Goal: Ask a question: Seek information or help from site administrators or community

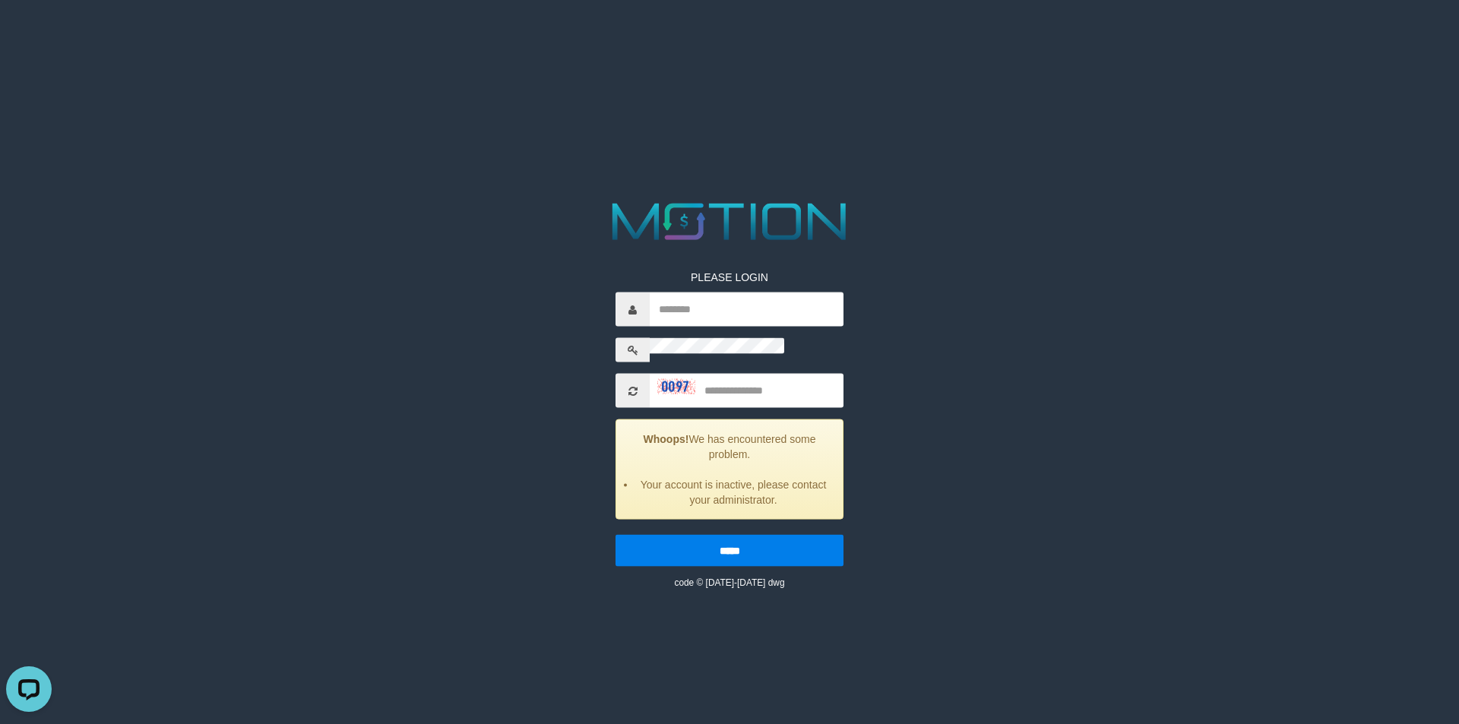
click at [635, 477] on li "Your account is inactive, please contact your administrator." at bounding box center [733, 492] width 196 height 30
drag, startPoint x: 599, startPoint y: 269, endPoint x: 915, endPoint y: 264, distance: 316.8
click at [831, 477] on li "Your account is inactive, please contact your administrator." at bounding box center [733, 492] width 196 height 30
click at [843, 574] on div "code © [DATE]-[DATE] dwg" at bounding box center [729, 581] width 228 height 15
click at [36, 687] on div "Open LiveChat chat widget" at bounding box center [29, 688] width 26 height 26
